Goal: Find contact information: Find contact information

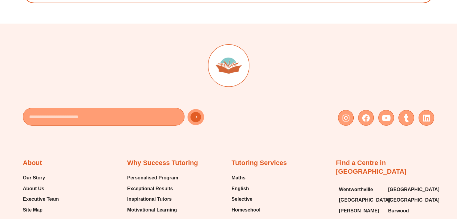
scroll to position [3853, 0]
click at [344, 114] on icon at bounding box center [346, 118] width 8 height 8
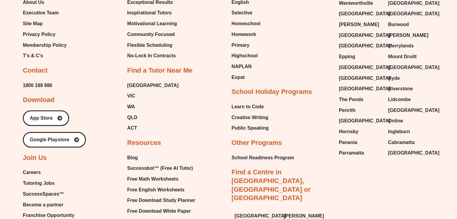
scroll to position [4040, 0]
click at [310, 72] on div "Tutoring Services Maths English Selective Homeschool Homework Primary Highschoo…" at bounding box center [281, 135] width 98 height 326
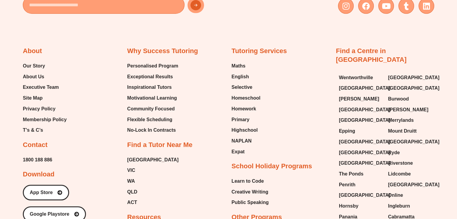
scroll to position [3966, 0]
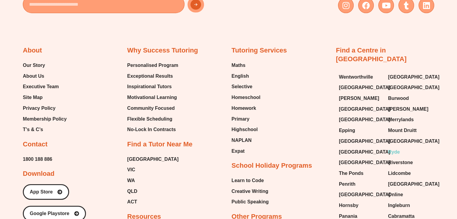
click at [396, 148] on span "Ryde" at bounding box center [394, 152] width 12 height 9
click at [358, 191] on span "[GEOGRAPHIC_DATA]" at bounding box center [364, 195] width 51 height 9
click at [359, 158] on span "[GEOGRAPHIC_DATA]" at bounding box center [364, 162] width 51 height 9
click at [366, 73] on span "Wentworthville" at bounding box center [356, 77] width 34 height 9
click at [413, 137] on span "[GEOGRAPHIC_DATA]" at bounding box center [413, 141] width 51 height 9
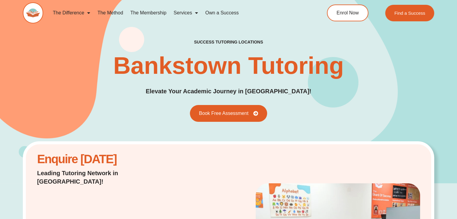
click at [371, 107] on div "success tutoring locations Bankstown Tutoring Elevate Your Academic Journey in …" at bounding box center [228, 80] width 411 height 83
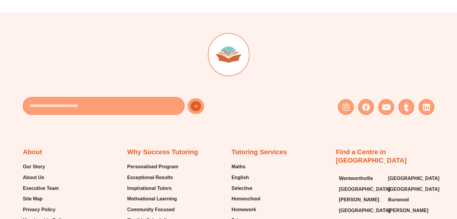
scroll to position [3532, 0]
click at [346, 103] on icon at bounding box center [346, 107] width 8 height 8
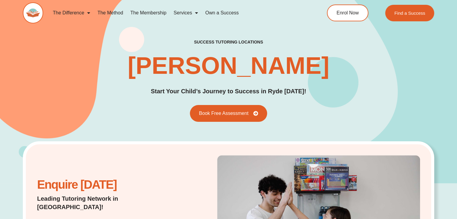
click at [413, 101] on div "success tutoring locations Ryde Tutoring Start Your Child’s Journey to Success …" at bounding box center [228, 80] width 411 height 83
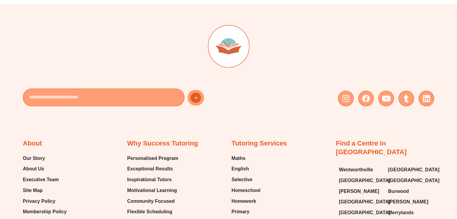
scroll to position [2965, 0]
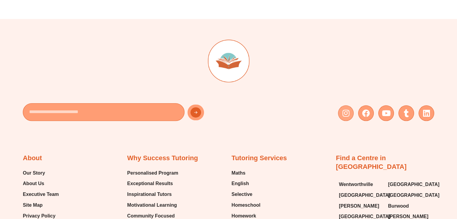
click at [346, 105] on link "Instagram" at bounding box center [346, 113] width 16 height 16
click at [347, 109] on icon at bounding box center [346, 113] width 8 height 8
click at [290, 105] on div "Instagram Facebook Youtube Tumblr Linkedin" at bounding box center [333, 113] width 203 height 16
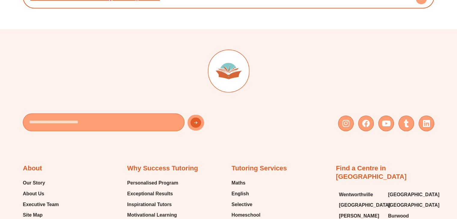
scroll to position [2764, 0]
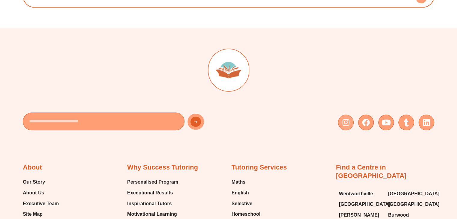
click at [346, 119] on icon at bounding box center [346, 123] width 8 height 8
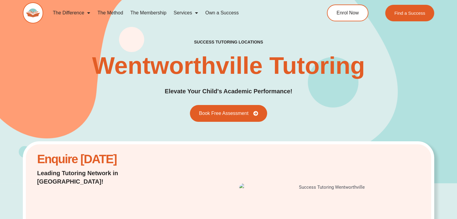
click at [418, 119] on div "success tutoring locations Wentworthville Tutoring Elevate Your Child's Academi…" at bounding box center [228, 80] width 411 height 83
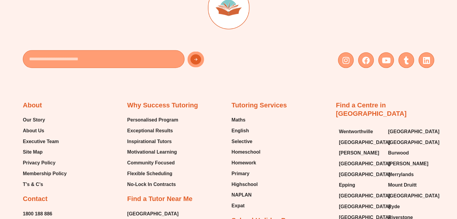
scroll to position [3356, 0]
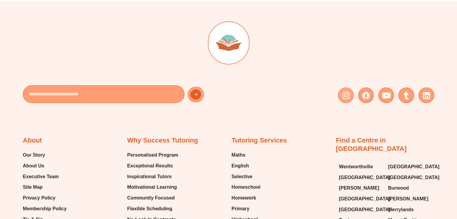
click at [343, 91] on icon at bounding box center [346, 95] width 8 height 8
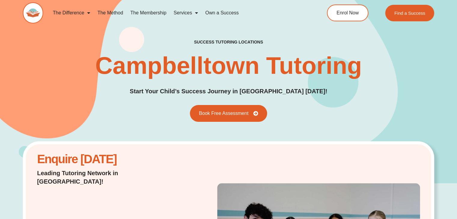
click at [430, 55] on div "success tutoring locations Campbelltown Tutoring Start Your Child’s Success Jou…" at bounding box center [228, 80] width 411 height 83
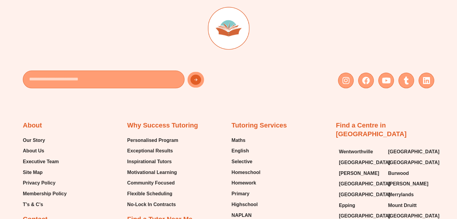
scroll to position [2838, 0]
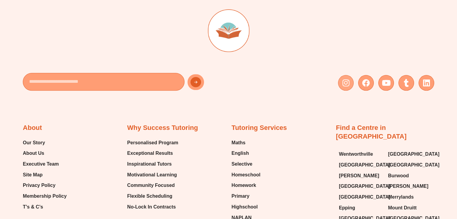
click at [347, 79] on icon at bounding box center [346, 83] width 8 height 8
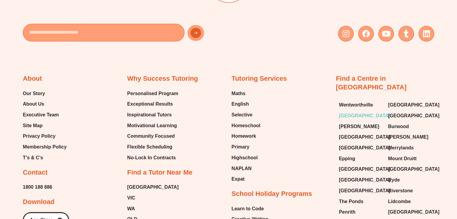
click at [359, 111] on span "[GEOGRAPHIC_DATA]" at bounding box center [364, 115] width 51 height 9
click at [398, 101] on span "[GEOGRAPHIC_DATA]" at bounding box center [413, 105] width 51 height 9
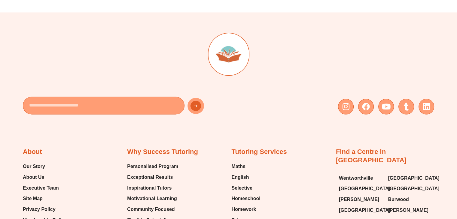
scroll to position [3365, 0]
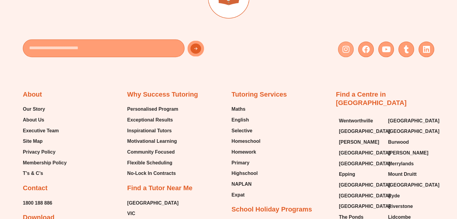
click at [345, 45] on icon at bounding box center [346, 49] width 8 height 8
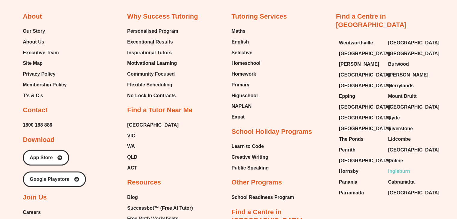
scroll to position [3376, 0]
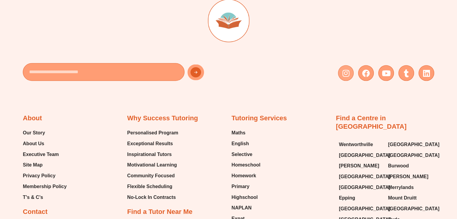
click at [340, 65] on link "Instagram" at bounding box center [346, 73] width 16 height 16
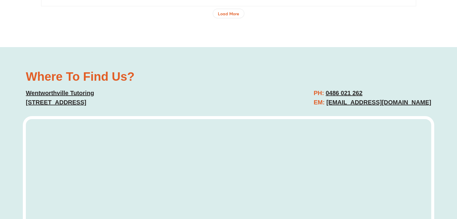
scroll to position [2155, 0]
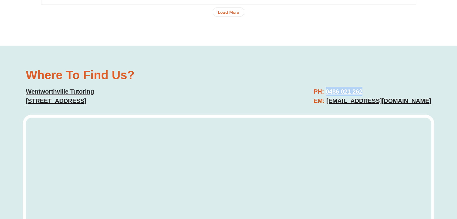
drag, startPoint x: 364, startPoint y: 79, endPoint x: 314, endPoint y: 83, distance: 49.4
click at [314, 87] on h2 "PH: 0486 021 262 EM: wentworthville@successtutoring.com.au" at bounding box center [372, 96] width 117 height 19
copy link "0486 021 262"
drag, startPoint x: 434, startPoint y: 92, endPoint x: 314, endPoint y: 91, distance: 119.3
click at [314, 91] on div "PH: 0486 021 262 EM: wentworthville@successtutoring.com.au" at bounding box center [333, 96] width 203 height 25
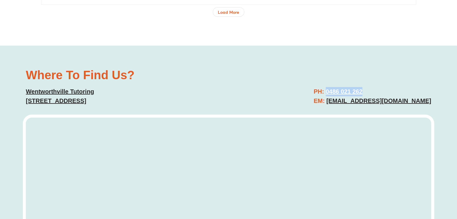
copy link "wentworthville@successtutoring.com.au"
drag, startPoint x: 181, startPoint y: 92, endPoint x: 22, endPoint y: 93, distance: 159.6
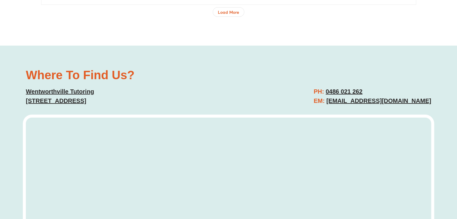
copy link "5/344 Great Western Hwy, Wentworthville NSW 2145"
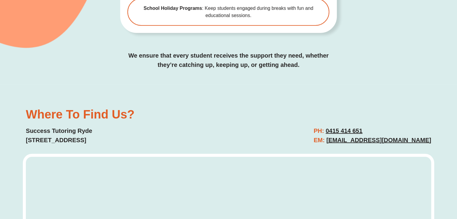
scroll to position [1823, 0]
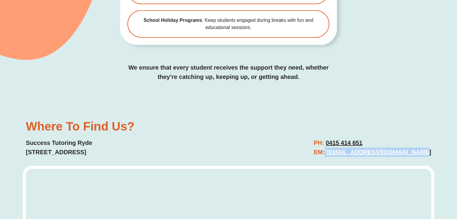
drag, startPoint x: 440, startPoint y: 123, endPoint x: 343, endPoint y: 127, distance: 97.1
copy link "[EMAIL_ADDRESS][DOMAIN_NAME]"
click at [403, 139] on h2 "PH: [PHONE_NUMBER] EM: [EMAIL_ADDRESS][DOMAIN_NAME]" at bounding box center [372, 148] width 117 height 19
drag, startPoint x: 389, startPoint y: 116, endPoint x: 343, endPoint y: 113, distance: 46.0
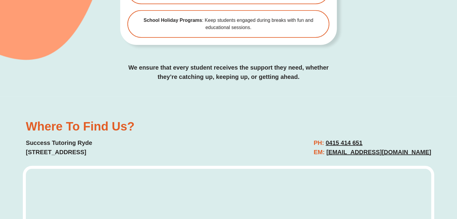
click at [343, 139] on h2 "PH: [PHONE_NUMBER] EM: [EMAIL_ADDRESS][DOMAIN_NAME]" at bounding box center [372, 148] width 117 height 19
copy link "0415 414 651"
drag, startPoint x: 147, startPoint y: 124, endPoint x: 26, endPoint y: 126, distance: 121.4
click at [26, 139] on p "Success Tutoring Ryde [STREET_ADDRESS]" at bounding box center [124, 148] width 197 height 19
copy p "[STREET_ADDRESS]"
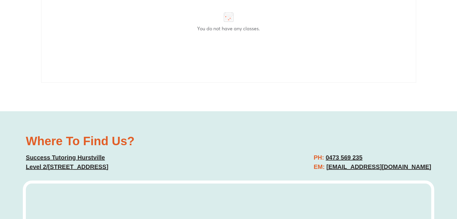
scroll to position [1681, 0]
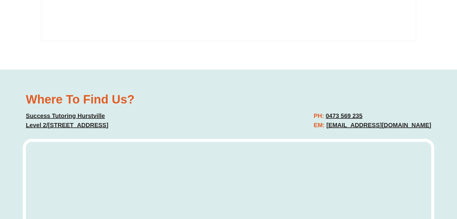
drag, startPoint x: 437, startPoint y: 109, endPoint x: 329, endPoint y: 111, distance: 108.2
click at [329, 111] on div "Where To Find Us? Success Tutoring Hurstville Level 2/213 Forest Rd, Hurstville…" at bounding box center [228, 211] width 457 height 282
copy link "hurstville@successtutoring.com.au"
click at [191, 116] on div "Where To Find Us? Success Tutoring Hurstville Level 2/213 Forest Rd, Hurstville…" at bounding box center [228, 211] width 411 height 282
drag, startPoint x: 170, startPoint y: 110, endPoint x: 20, endPoint y: 106, distance: 150.3
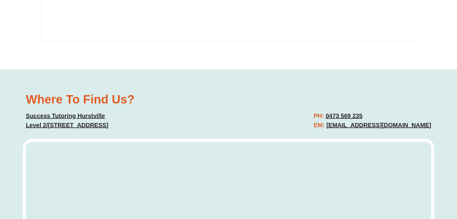
click at [20, 106] on div "Where To Find Us? Success Tutoring Hurstville Level 2/213 Forest Rd, Hurstville…" at bounding box center [228, 211] width 457 height 282
copy link "Level 2/213 Forest Rd, Hurstville NSW 2220"
click at [387, 111] on h2 "PH: 0473 569 235 EM: hurstville@successtutoring.com.au" at bounding box center [372, 120] width 117 height 19
drag, startPoint x: 387, startPoint y: 97, endPoint x: 332, endPoint y: 98, distance: 55.3
click at [332, 111] on h2 "PH: 0473 569 235 EM: hurstville@successtutoring.com.au" at bounding box center [372, 120] width 117 height 19
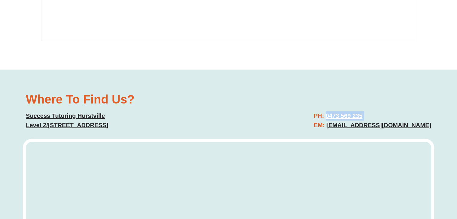
copy link "0473 569 235"
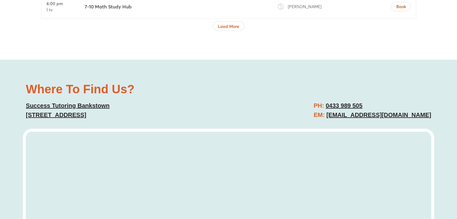
scroll to position [2252, 0]
drag, startPoint x: 437, startPoint y: 95, endPoint x: 324, endPoint y: 95, distance: 113.3
click at [324, 95] on div "Where To Find Us? Success Tutoring Bankstown Suite 6/443 Chapel Rd, Bankstown N…" at bounding box center [228, 201] width 457 height 282
copy link "Bankstown@successtutoring.com.au"
click at [377, 102] on h2 "PH: 0433 989 505 EM: Bankstown@successtutoring.com.au" at bounding box center [372, 111] width 117 height 19
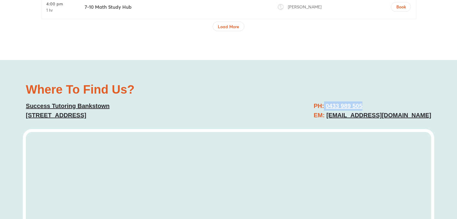
drag, startPoint x: 370, startPoint y: 86, endPoint x: 322, endPoint y: 87, distance: 48.7
click at [322, 102] on h2 "PH: 0433 989 505 EM: Bankstown@successtutoring.com.au" at bounding box center [372, 111] width 117 height 19
copy link "0433 989 505"
click at [193, 102] on div "Where To Find Us? Success Tutoring Bankstown Suite 6/443 Chapel Rd, Bankstown N…" at bounding box center [124, 102] width 203 height 43
drag, startPoint x: 191, startPoint y: 97, endPoint x: 24, endPoint y: 94, distance: 166.5
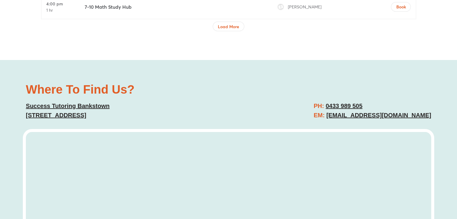
click at [24, 94] on div "Where To Find Us? Success Tutoring Bankstown Suite 6/443 Chapel Rd, Bankstown N…" at bounding box center [124, 102] width 203 height 43
copy link "Suite 6/443 Chapel Rd, Bankstown NSW 2200, Australia"
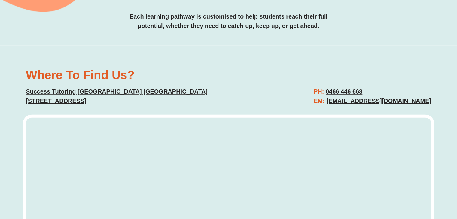
scroll to position [1602, 0]
drag, startPoint x: 437, startPoint y: 70, endPoint x: 315, endPoint y: 74, distance: 121.8
click at [315, 74] on div "Where To Find Us? Success Tutoring Campbelltown NSW [STREET_ADDRESS] PH: [PHONE…" at bounding box center [228, 186] width 457 height 282
copy u "[EMAIL_ADDRESS][DOMAIN_NAME]"
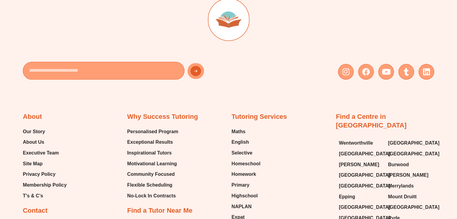
scroll to position [2822, 0]
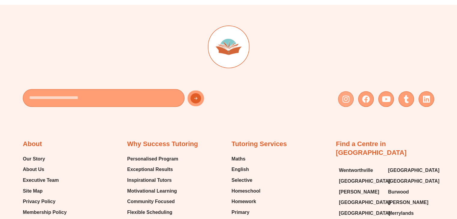
click at [348, 95] on icon at bounding box center [346, 99] width 8 height 8
